Goal: Transaction & Acquisition: Purchase product/service

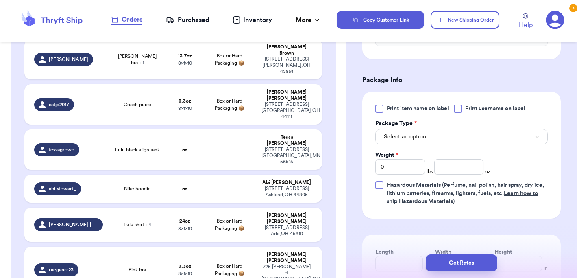
scroll to position [351, 0]
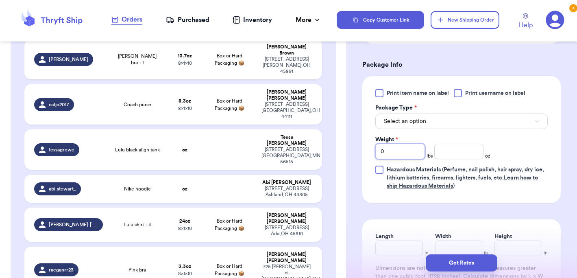
click at [404, 152] on input "0" at bounding box center [400, 151] width 49 height 15
type input "7"
click at [446, 155] on input "number" at bounding box center [459, 151] width 49 height 15
type input "8"
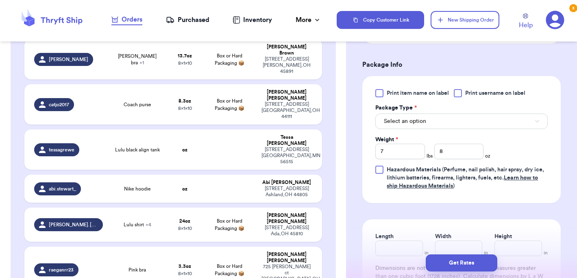
click at [329, 213] on div "Incomplete 26 Get Rates for All ( 16 ) Get Rates for All ( 16 ) Date Created Da…" at bounding box center [174, 23] width 326 height 1230
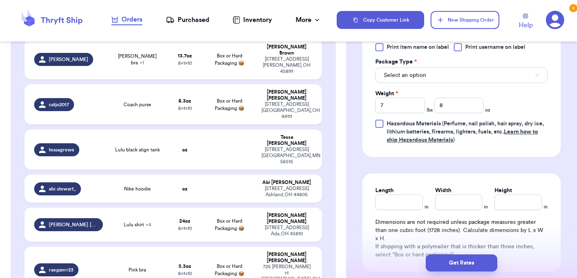
scroll to position [396, 0]
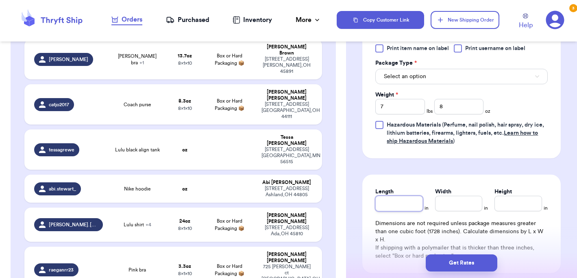
click at [393, 204] on input "Length" at bounding box center [400, 203] width 48 height 15
type input "11"
click at [450, 206] on input "Width *" at bounding box center [459, 203] width 48 height 15
type input "7.5"
click at [520, 205] on input "Height *" at bounding box center [519, 203] width 48 height 15
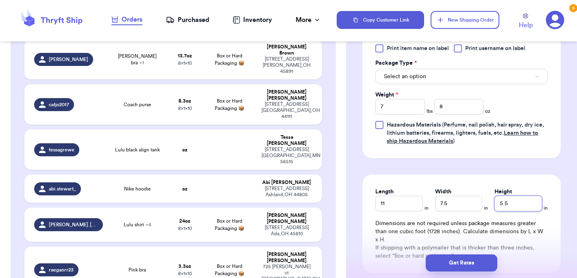
type input "5.5"
click at [429, 176] on div "Length 11 in Width 7.5 in Height 5.5 in Dimensions are not required unless pack…" at bounding box center [462, 224] width 199 height 98
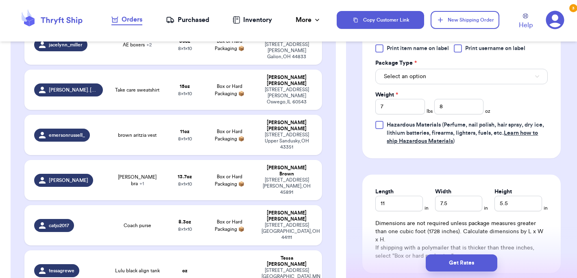
scroll to position [522, 0]
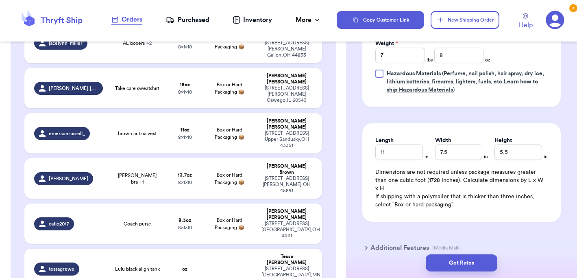
type input "Nike hoodie"
type input "0"
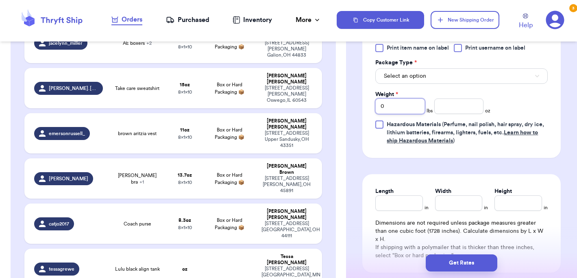
click at [412, 107] on input "0" at bounding box center [400, 105] width 49 height 15
type input "1"
click at [454, 107] on input "number" at bounding box center [459, 105] width 49 height 15
type input "5"
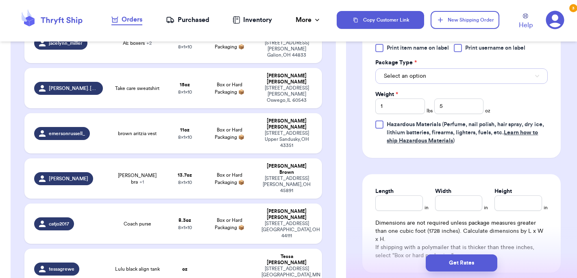
click at [490, 82] on button "Select an option" at bounding box center [462, 75] width 173 height 15
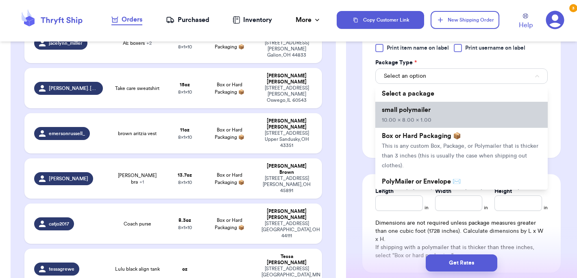
click at [441, 120] on li "small polymailer 10.00 x 8.00 x 1.00" at bounding box center [462, 115] width 173 height 26
type input "10"
type input "8"
type input "1"
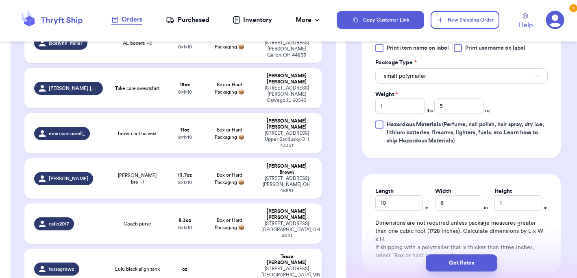
click at [227, 249] on td at bounding box center [230, 269] width 54 height 40
type input "Lulu black align tank"
type input "0"
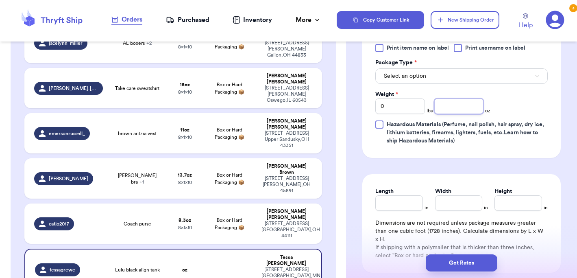
click at [451, 107] on input "number" at bounding box center [459, 105] width 49 height 15
type input "5"
click at [450, 78] on button "Select an option" at bounding box center [462, 75] width 173 height 15
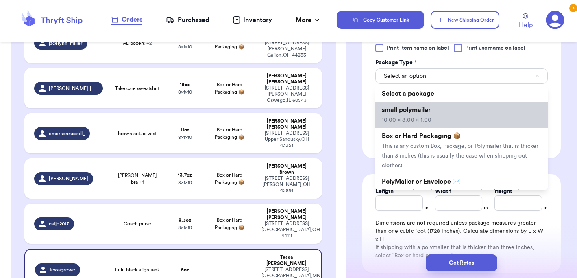
click at [430, 118] on li "small polymailer 10.00 x 8.00 x 1.00" at bounding box center [462, 115] width 173 height 26
type input "10"
type input "8"
type input "1"
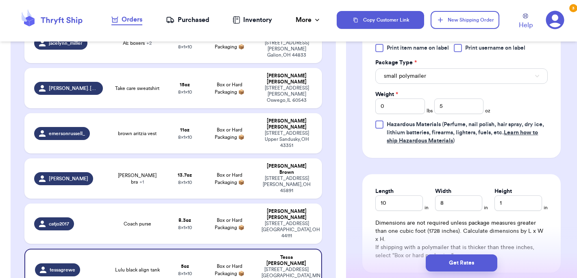
click at [339, 135] on div "Customer Link New Order Incomplete 26 Get Rates for All ( 18 ) Get Rates for Al…" at bounding box center [173, 202] width 346 height 1350
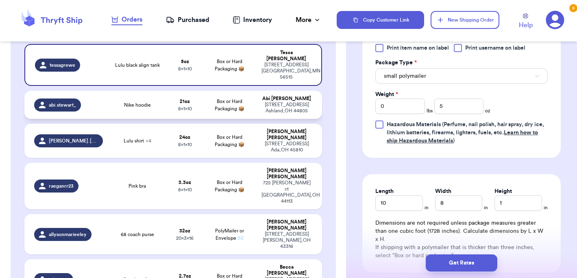
scroll to position [728, 0]
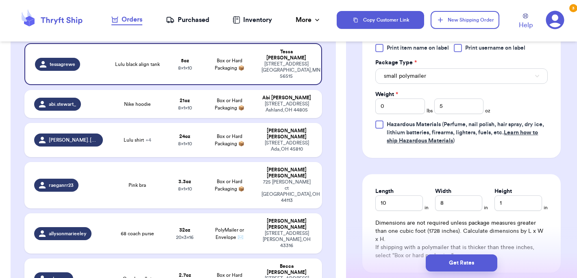
type input "TNA hoodie"
type input "7"
type input "8"
type input "11"
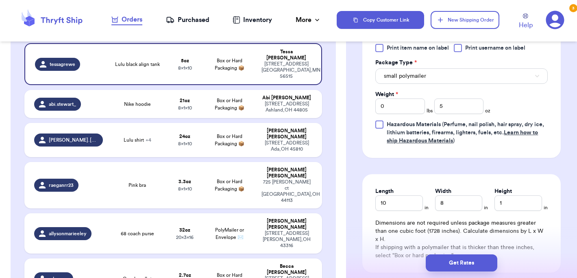
type input "7.5"
type input "5.5"
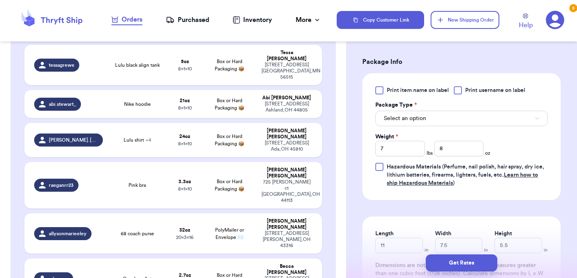
scroll to position [351, 0]
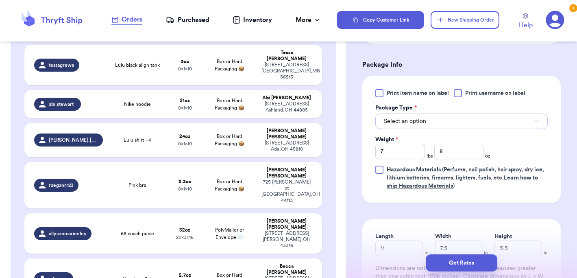
click at [422, 125] on span "Select an option" at bounding box center [405, 121] width 42 height 8
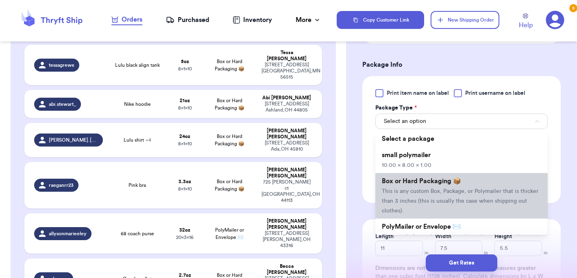
click at [426, 188] on span "This is any custom Box, Package, or Polymailer that is thicker than 3 inches (t…" at bounding box center [460, 200] width 157 height 25
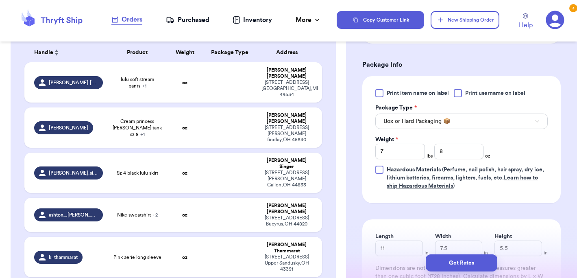
scroll to position [77, 0]
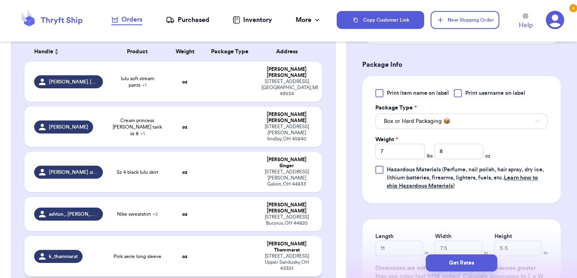
click at [199, 236] on td "oz" at bounding box center [185, 256] width 36 height 40
type input "Pink aerie long sleeve"
type input "0"
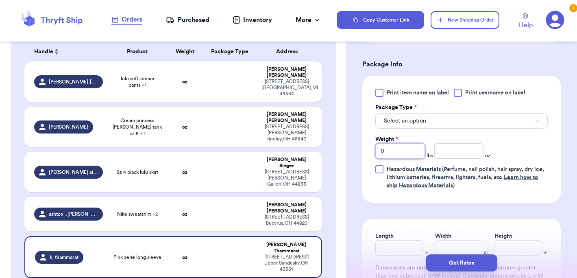
click at [414, 154] on input "0" at bounding box center [400, 150] width 49 height 15
type input "1"
click at [453, 151] on input "number" at bounding box center [459, 150] width 49 height 15
type input "2"
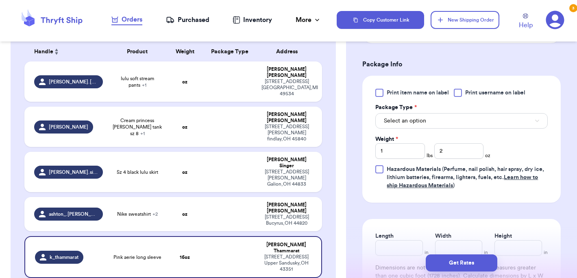
click at [520, 140] on div "Print item name on label Print username on label Package Type * Select an optio…" at bounding box center [462, 139] width 173 height 101
click at [471, 116] on button "Select an option" at bounding box center [462, 120] width 173 height 15
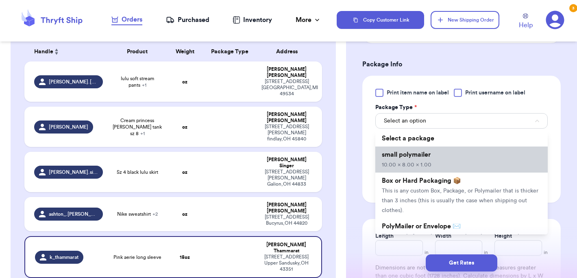
click at [441, 159] on li "small polymailer 10.00 x 8.00 x 1.00" at bounding box center [462, 159] width 173 height 26
type input "10"
type input "8"
type input "1"
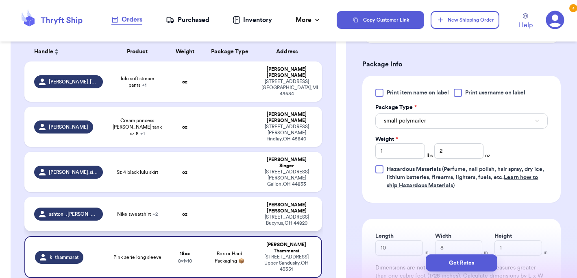
click at [157, 197] on td "Nike sweatshirt + 2" at bounding box center [137, 214] width 59 height 34
type input "Nike sweatshirt"
type input "0"
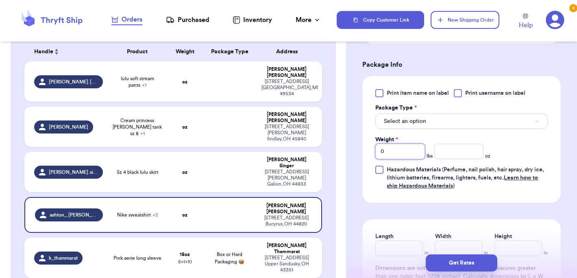
click at [405, 153] on input "0" at bounding box center [400, 151] width 49 height 15
type input "4"
click at [439, 111] on div "Package Type *" at bounding box center [462, 108] width 173 height 8
click at [438, 120] on button "Select an option" at bounding box center [462, 121] width 173 height 15
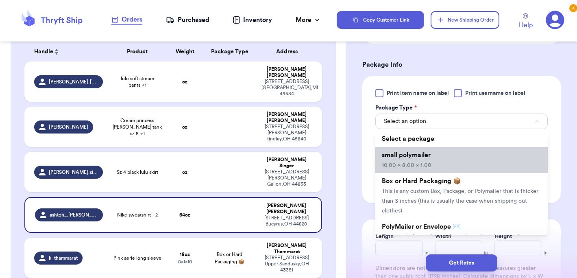
click at [427, 170] on li "small polymailer 10.00 x 8.00 x 1.00" at bounding box center [462, 160] width 173 height 26
type input "10"
type input "8"
type input "1"
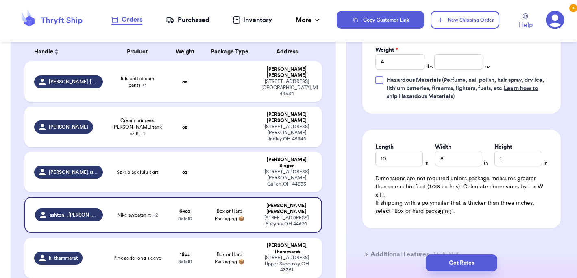
scroll to position [450, 0]
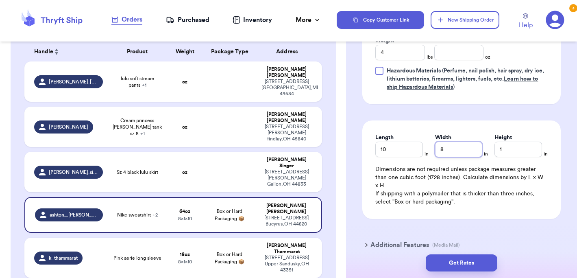
click at [457, 149] on input "8" at bounding box center [459, 149] width 48 height 15
type input "1"
type input "12"
click at [530, 147] on input "1" at bounding box center [519, 149] width 48 height 15
type input "2"
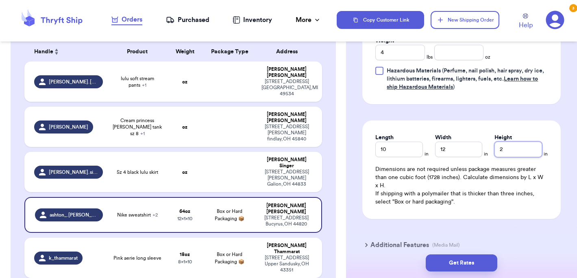
type input "2"
click at [223, 152] on td at bounding box center [230, 172] width 54 height 40
type input "Sz 4 black lulu skirt"
type input "0"
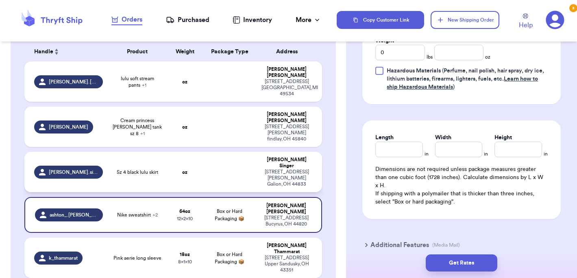
scroll to position [399, 0]
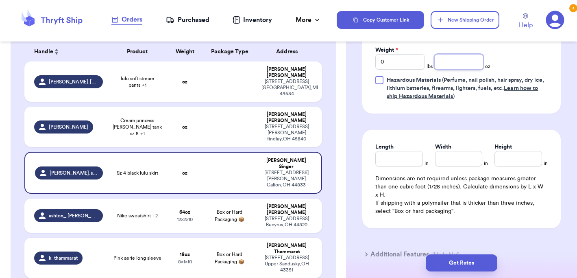
click at [450, 55] on input "number" at bounding box center [459, 61] width 49 height 15
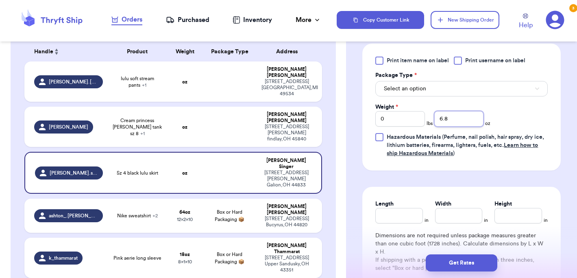
scroll to position [340, 0]
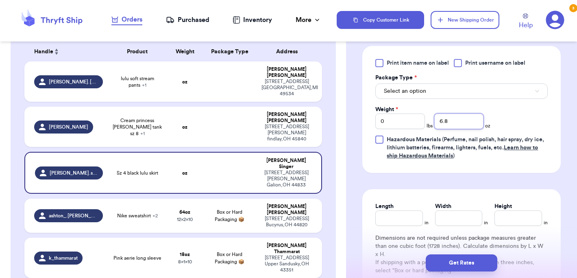
type input "6.8"
click at [449, 87] on button "Select an option" at bounding box center [462, 90] width 173 height 15
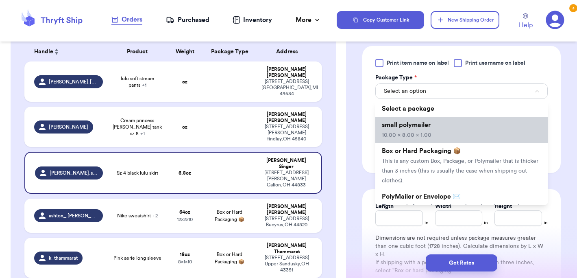
click at [437, 117] on li "small polymailer 10.00 x 8.00 x 1.00" at bounding box center [462, 130] width 173 height 26
type input "10"
type input "8"
type input "1"
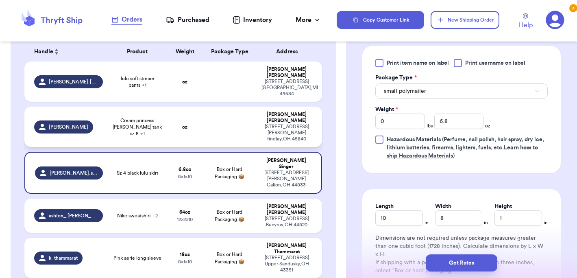
click at [267, 124] on div "529 frazer street findlay , OH 45840" at bounding box center [287, 133] width 51 height 18
type input "Cream princess [PERSON_NAME] tank sz 8"
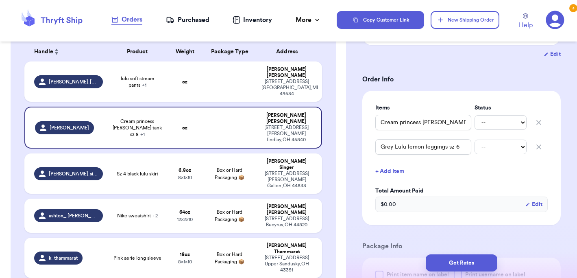
scroll to position [145, 0]
click at [221, 83] on td at bounding box center [230, 81] width 54 height 40
type input "lulu soft stream pants"
type input "john gult malibu crewneck"
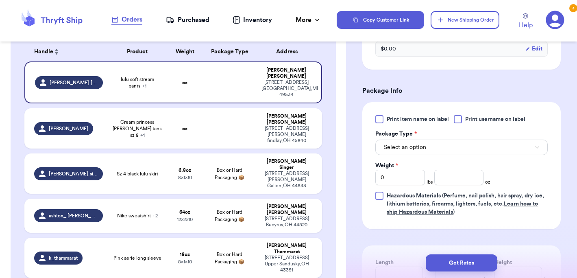
scroll to position [315, 0]
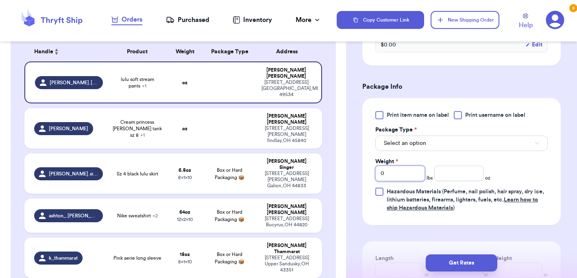
click at [411, 166] on input "0" at bounding box center [400, 173] width 49 height 15
type input "2"
click at [453, 166] on input "number" at bounding box center [459, 173] width 49 height 15
type input "8.2"
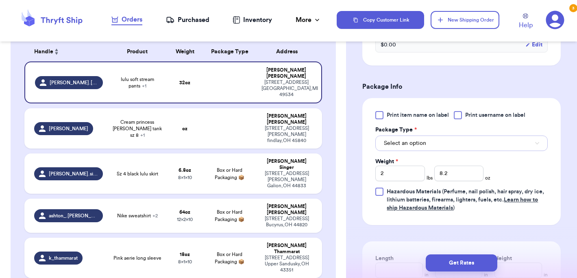
click at [470, 135] on button "Select an option" at bounding box center [462, 142] width 173 height 15
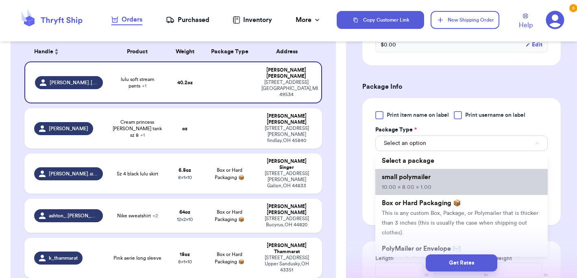
click at [452, 169] on li "small polymailer 10.00 x 8.00 x 1.00" at bounding box center [462, 182] width 173 height 26
type input "10"
type input "8"
type input "1"
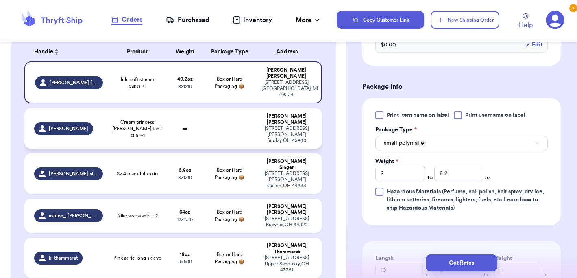
click at [269, 125] on div "529 frazer street findlay , OH 45840" at bounding box center [287, 134] width 51 height 18
type input "Cream princess [PERSON_NAME] tank sz 8"
type input "0"
type input "Grey Lulu lemon leggings sz 6"
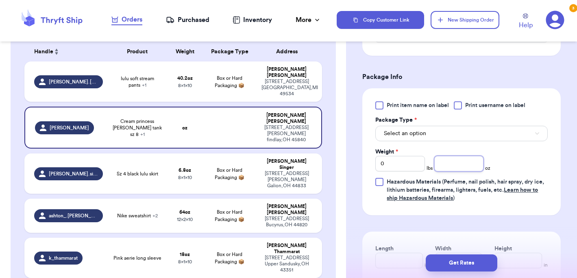
click at [459, 168] on input "number" at bounding box center [459, 163] width 49 height 15
type input "14"
click at [453, 131] on button "Select an option" at bounding box center [462, 133] width 173 height 15
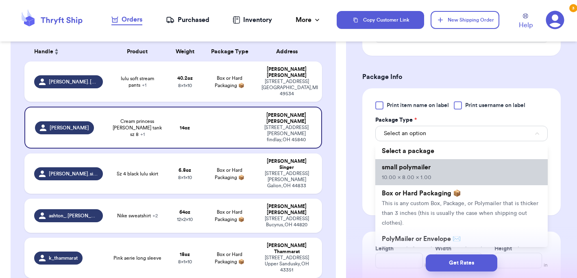
click at [431, 164] on span "small polymailer" at bounding box center [406, 167] width 49 height 7
type input "10"
type input "8"
type input "1"
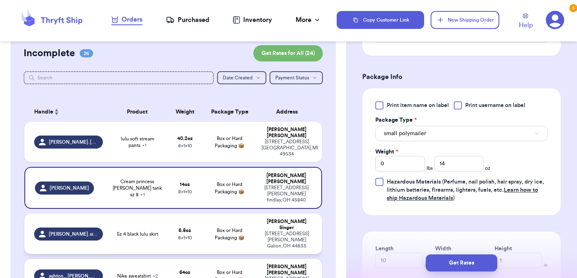
scroll to position [0, 0]
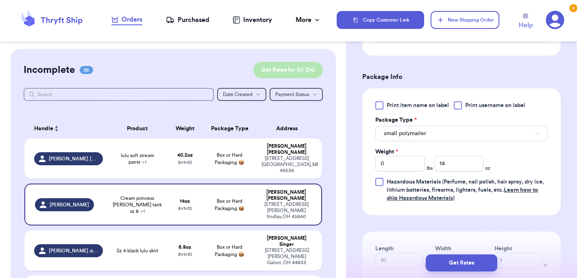
click at [296, 75] on button "Get Rates for All ( 24 )" at bounding box center [288, 70] width 70 height 16
checkbox input "true"
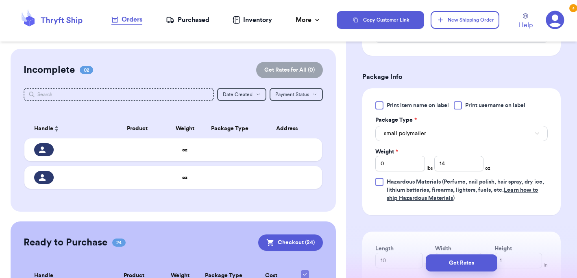
click at [203, 20] on div "Purchased" at bounding box center [188, 20] width 44 height 10
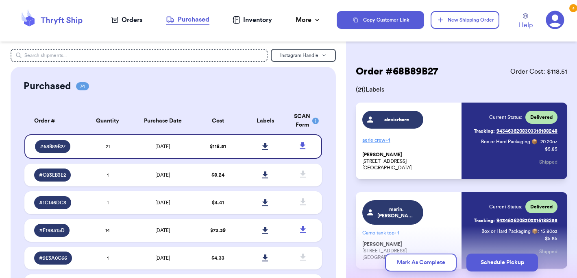
click at [293, 88] on div "Purchased 74" at bounding box center [173, 86] width 299 height 13
click at [135, 22] on div "Orders" at bounding box center [126, 20] width 31 height 10
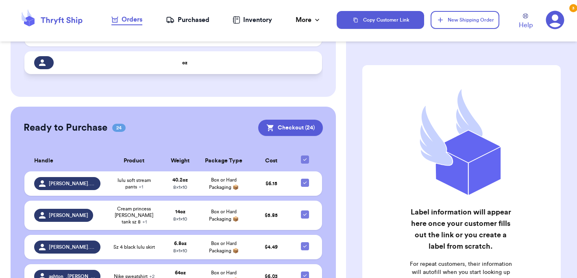
scroll to position [118, 0]
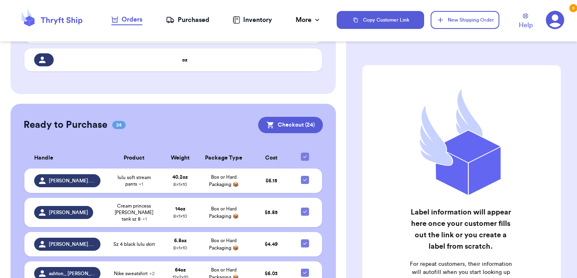
click at [284, 125] on button "Checkout ( 24 )" at bounding box center [290, 125] width 65 height 16
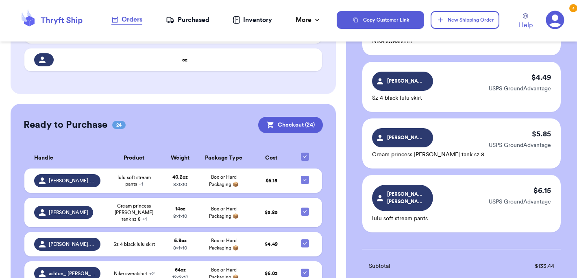
scroll to position [1395, 0]
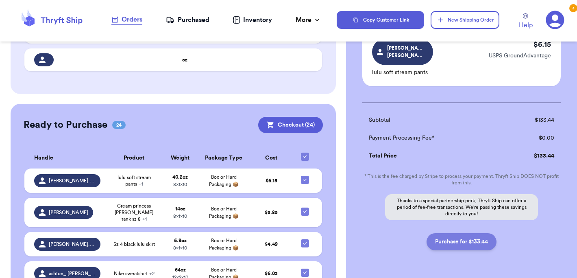
click at [487, 233] on button "Purchase for $133.44" at bounding box center [462, 241] width 70 height 17
checkbox input "false"
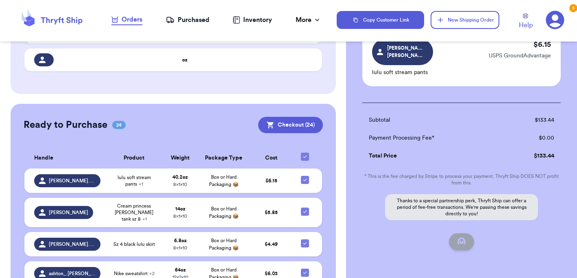
checkbox input "false"
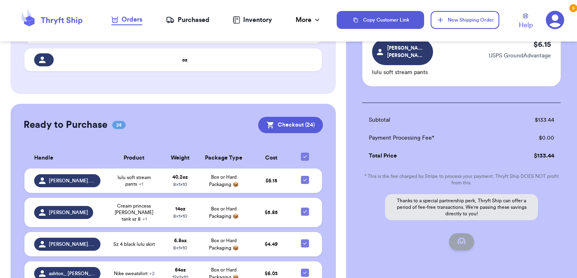
checkbox input "false"
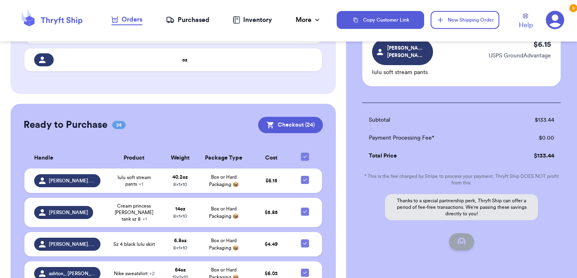
checkbox input "false"
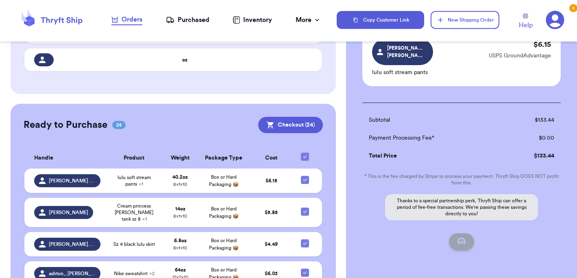
checkbox input "false"
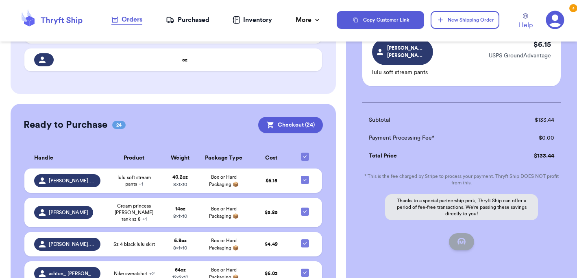
checkbox input "false"
checkbox input "true"
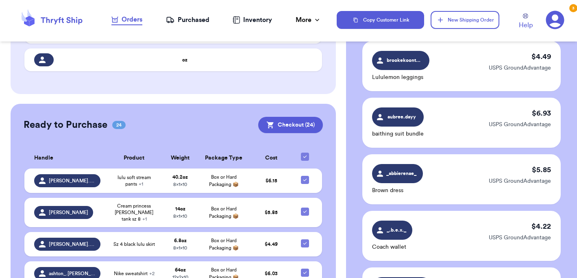
scroll to position [63, 0]
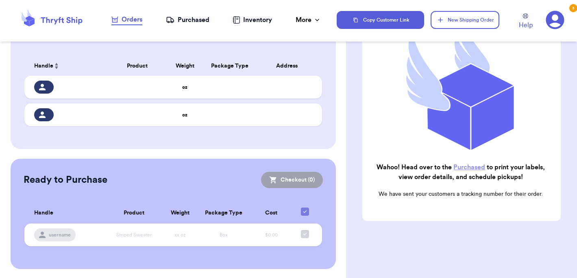
click at [461, 167] on link "Purchased" at bounding box center [470, 167] width 32 height 7
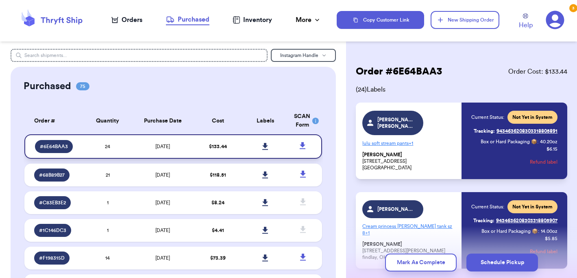
click at [265, 142] on link at bounding box center [266, 147] width 18 height 18
click at [265, 144] on icon at bounding box center [265, 146] width 6 height 7
